Goal: Navigation & Orientation: Understand site structure

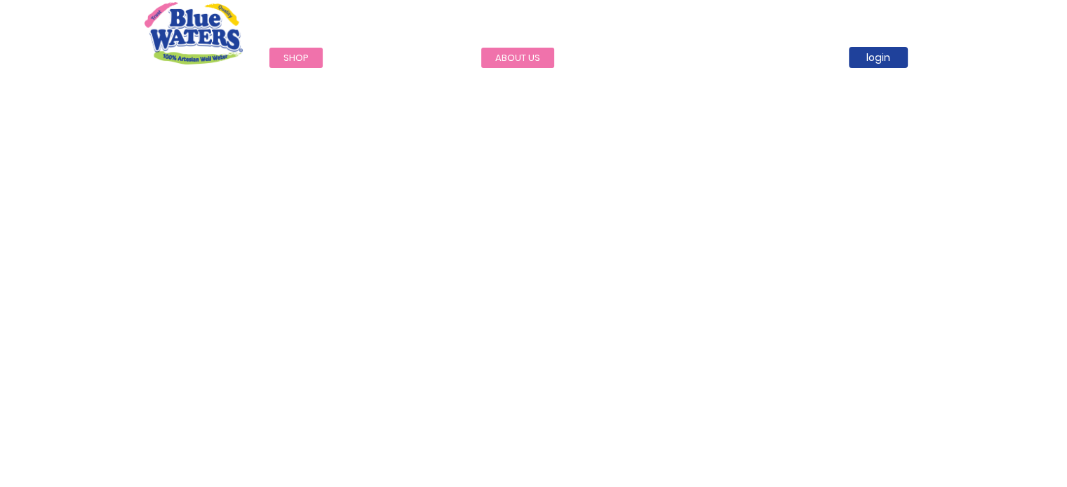
click at [510, 57] on link "about us" at bounding box center [517, 58] width 73 height 20
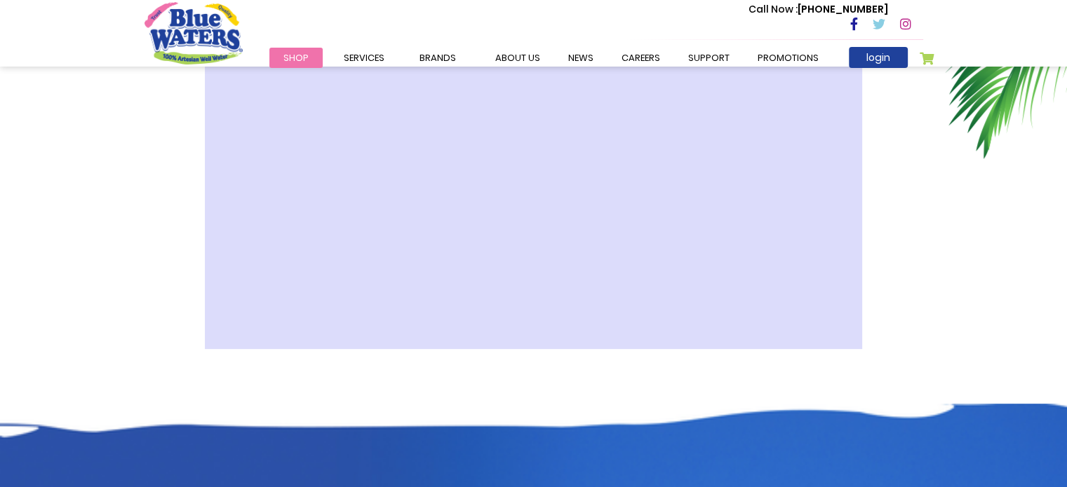
scroll to position [3453, 0]
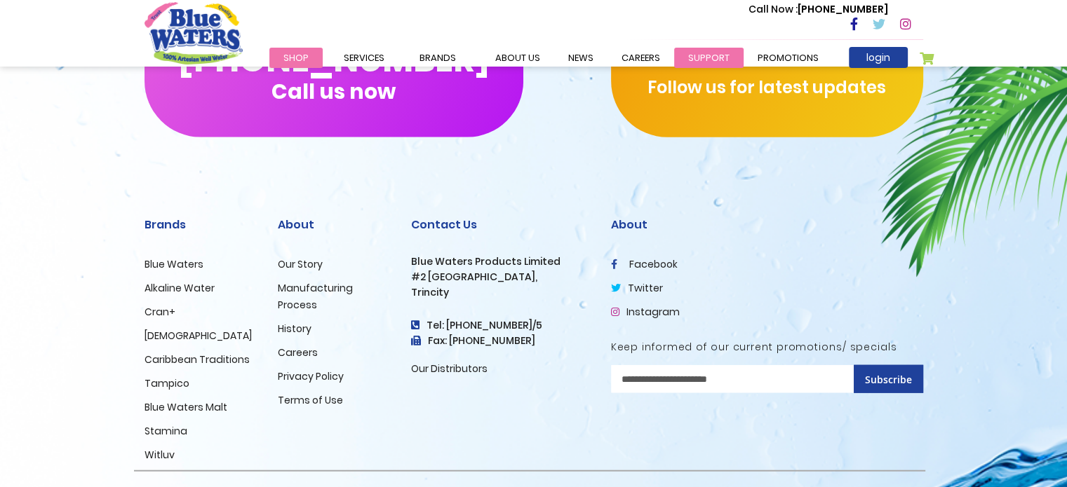
click at [693, 52] on link "support" at bounding box center [708, 58] width 69 height 20
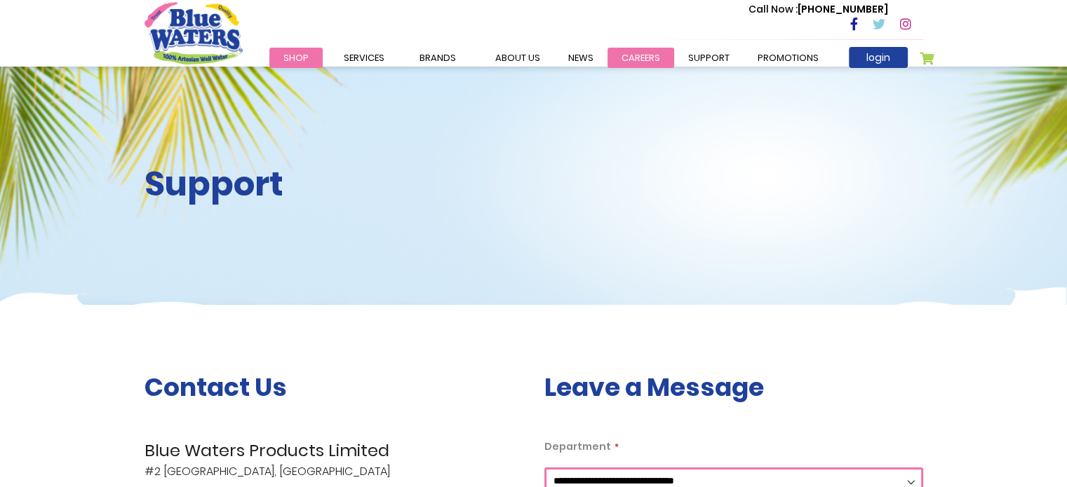
click at [637, 58] on link "careers" at bounding box center [640, 58] width 67 height 20
